Goal: Check status: Check status

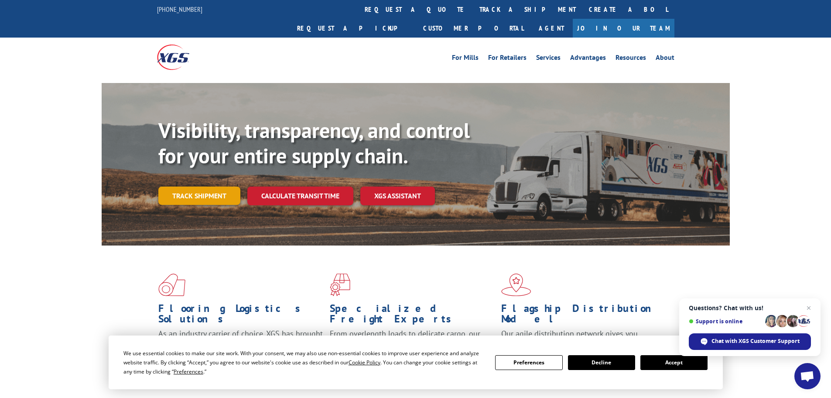
click at [211, 186] on link "Track shipment" at bounding box center [199, 195] width 82 height 18
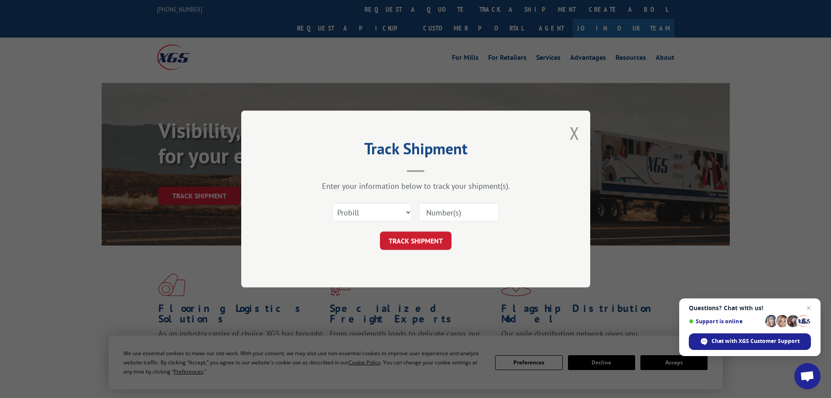
paste input "2562092"
type input "2562092"
click at [417, 239] on button "TRACK SHIPMENT" at bounding box center [416, 240] width 72 height 18
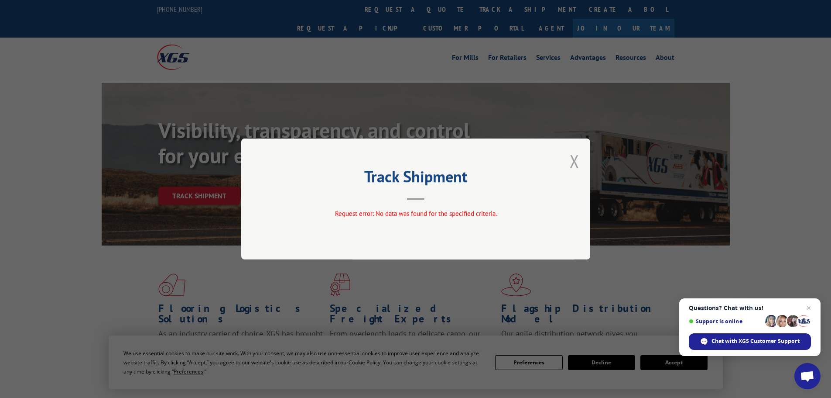
click at [574, 159] on button "Close modal" at bounding box center [575, 160] width 10 height 23
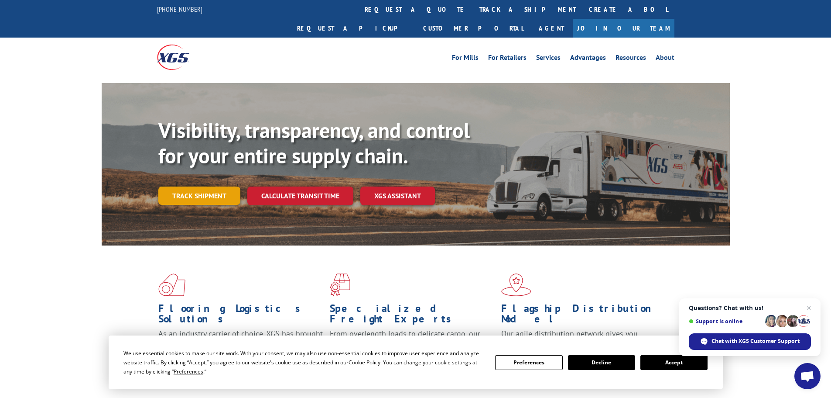
click at [204, 186] on link "Track shipment" at bounding box center [199, 195] width 82 height 18
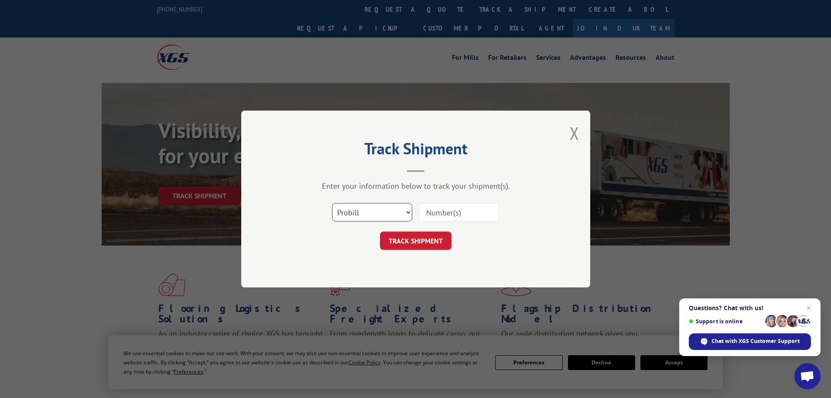
click at [406, 212] on select "Select category... Probill BOL PO" at bounding box center [372, 212] width 80 height 18
select select "bol"
click at [332, 203] on select "Select category... Probill BOL PO" at bounding box center [372, 212] width 80 height 18
paste input "2562092"
type input "2562092"
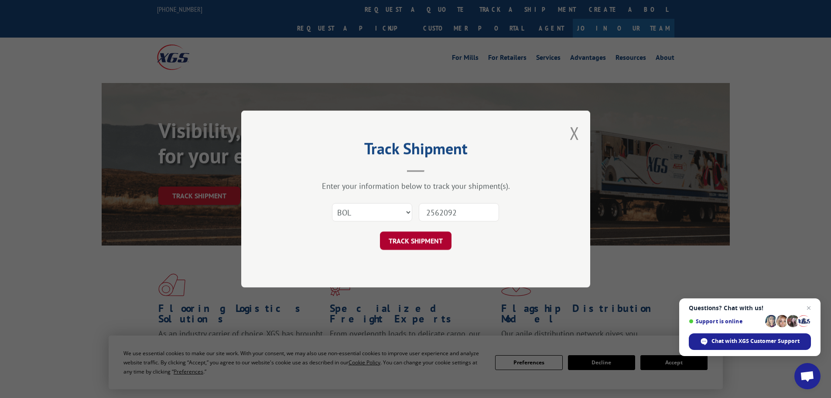
click at [424, 241] on button "TRACK SHIPMENT" at bounding box center [416, 240] width 72 height 18
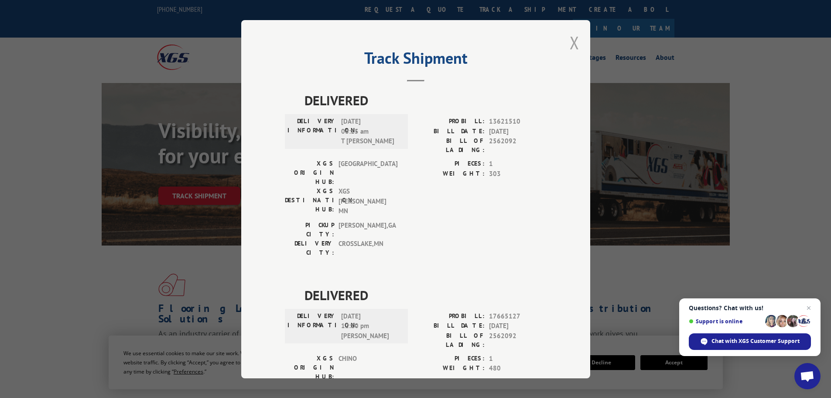
click at [571, 43] on button "Close modal" at bounding box center [575, 42] width 10 height 23
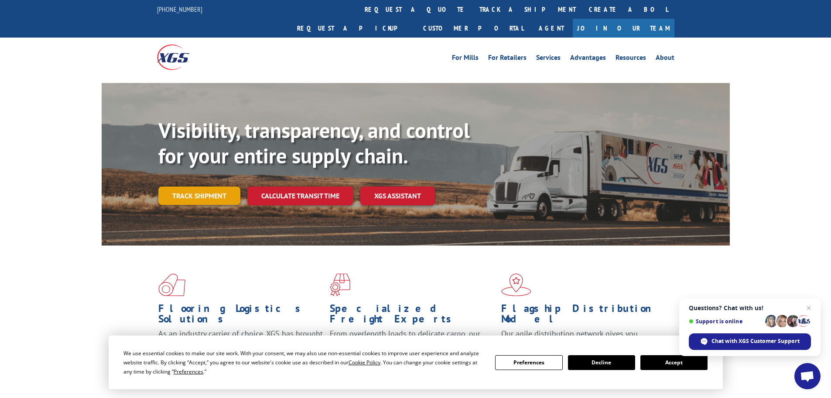
click at [209, 186] on link "Track shipment" at bounding box center [199, 195] width 82 height 18
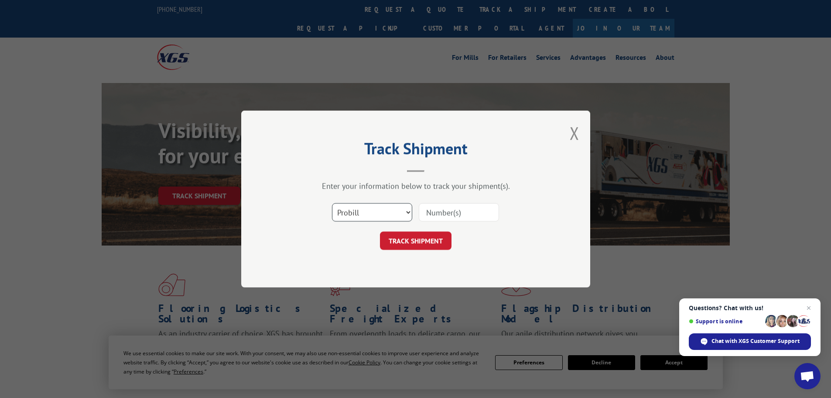
click at [405, 212] on select "Select category... Probill BOL PO" at bounding box center [372, 212] width 80 height 18
select select "po"
click at [332, 203] on select "Select category... Probill BOL PO" at bounding box center [372, 212] width 80 height 18
paste input "86562103"
type input "86562103"
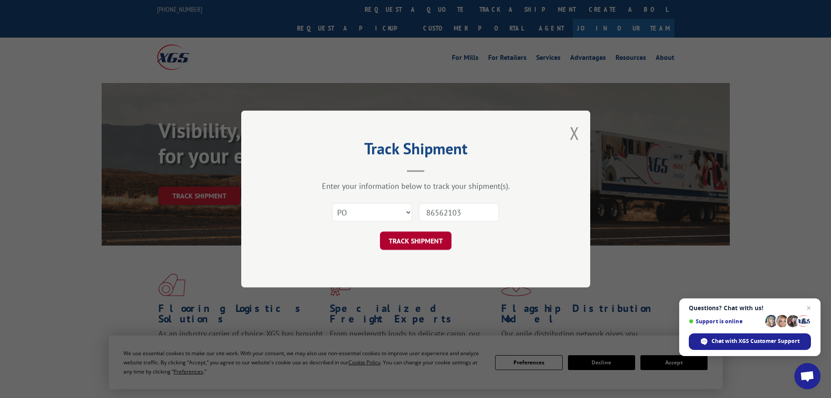
click at [409, 238] on button "TRACK SHIPMENT" at bounding box center [416, 240] width 72 height 18
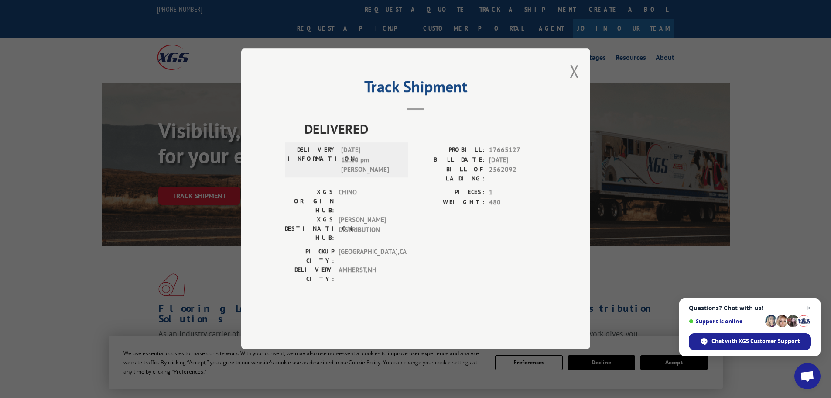
scroll to position [44, 0]
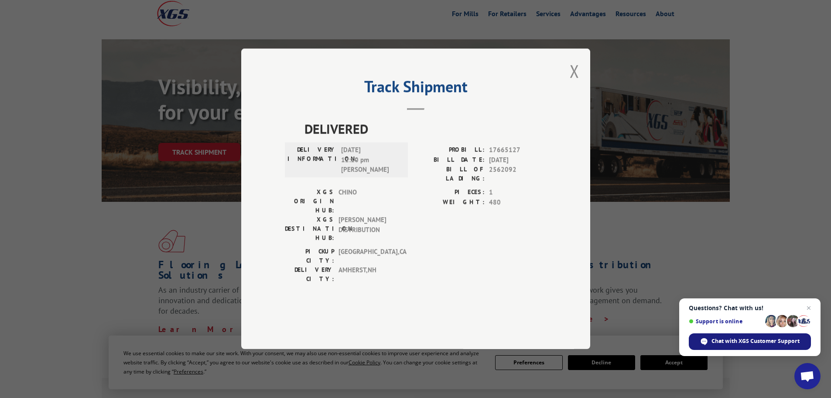
click at [774, 344] on span "Chat with XGS Customer Support" at bounding box center [756, 341] width 88 height 8
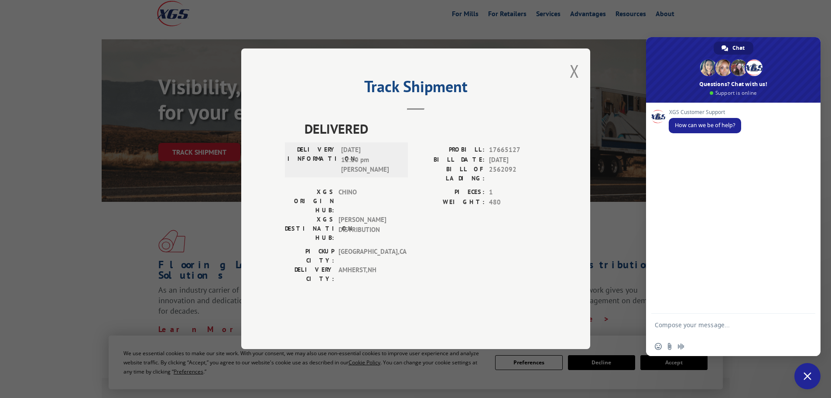
click at [666, 326] on textarea "Compose your message..." at bounding box center [724, 329] width 138 height 16
type textarea "delivery information"
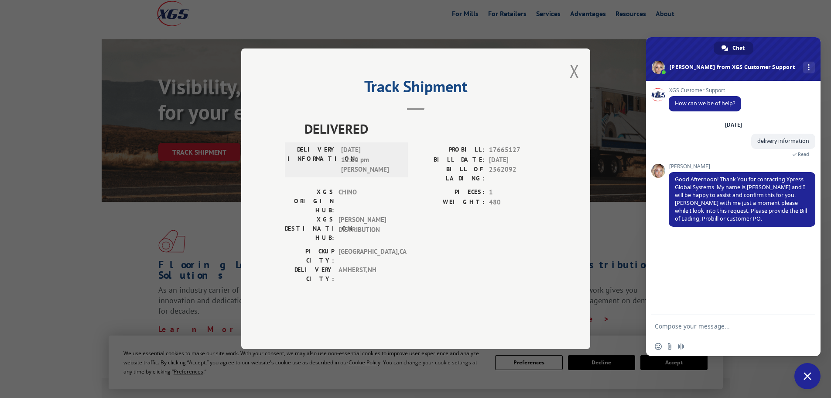
click at [807, 374] on span "Close chat" at bounding box center [808, 376] width 8 height 8
